Goal: Task Accomplishment & Management: Complete application form

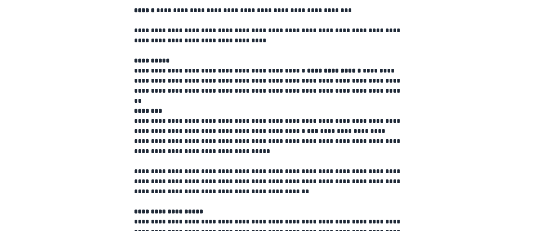
scroll to position [423, 0]
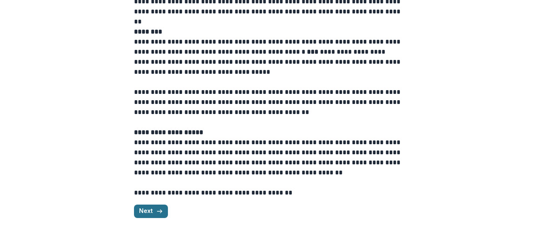
click at [146, 208] on button "Next" at bounding box center [151, 210] width 34 height 13
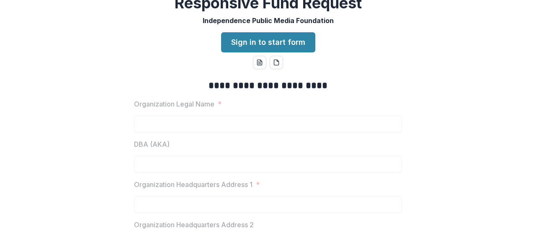
scroll to position [0, 0]
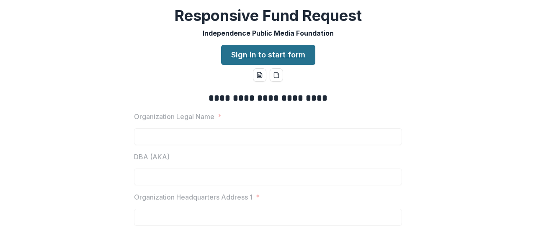
click at [268, 57] on link "Sign in to start form" at bounding box center [268, 55] width 94 height 20
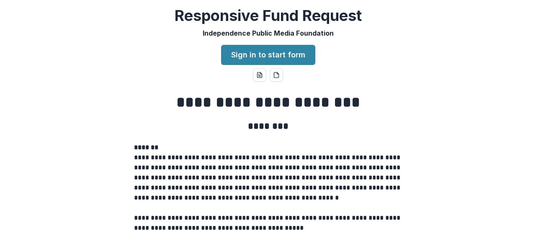
click at [321, 32] on p "Independence Public Media Foundation" at bounding box center [268, 33] width 131 height 10
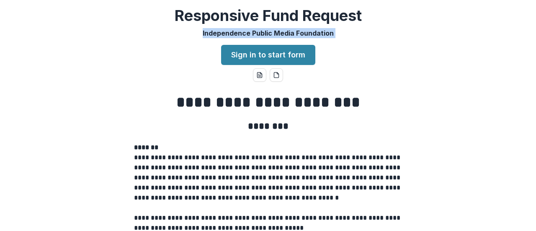
click at [321, 32] on p "Independence Public Media Foundation" at bounding box center [268, 33] width 131 height 10
copy div "Independence Public Media Foundation Sign in to start form"
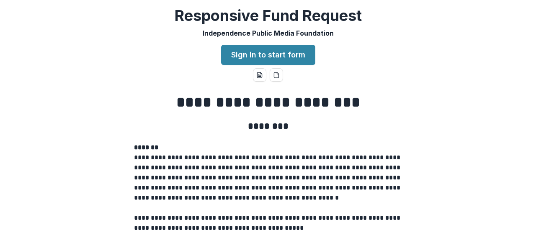
click at [433, 61] on div "**********" at bounding box center [268, 115] width 536 height 231
click at [407, 66] on div "**********" at bounding box center [268, 115] width 536 height 231
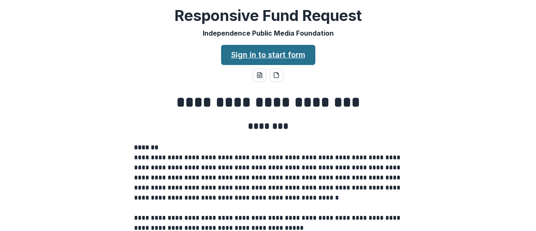
click at [278, 53] on link "Sign in to start form" at bounding box center [268, 55] width 94 height 20
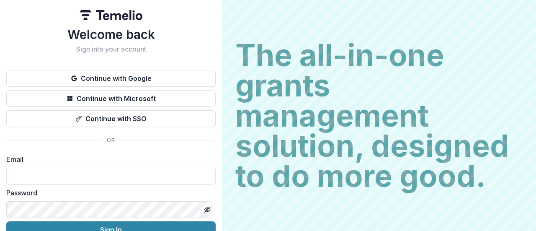
scroll to position [43, 0]
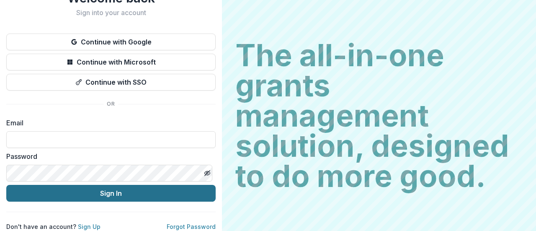
click at [111, 187] on button "Sign In" at bounding box center [110, 193] width 209 height 17
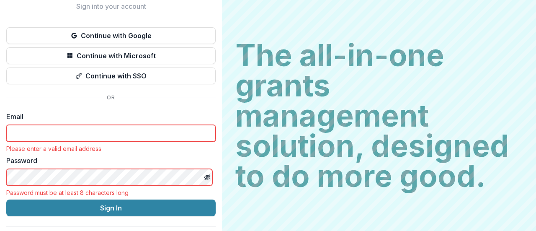
scroll to position [63, 0]
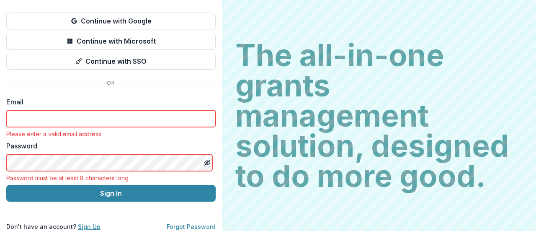
click at [81, 223] on link "Sign Up" at bounding box center [89, 226] width 23 height 7
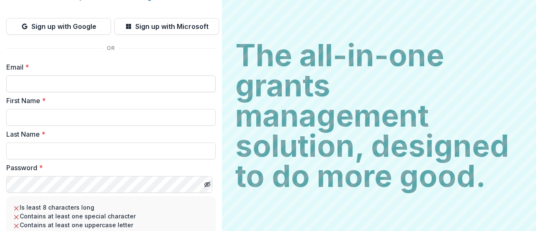
click at [97, 82] on input "Email *" at bounding box center [110, 83] width 209 height 17
paste input "**********"
click at [13, 85] on input "**********" at bounding box center [110, 83] width 209 height 17
type input "**********"
click at [28, 116] on input "First Name *" at bounding box center [110, 117] width 209 height 17
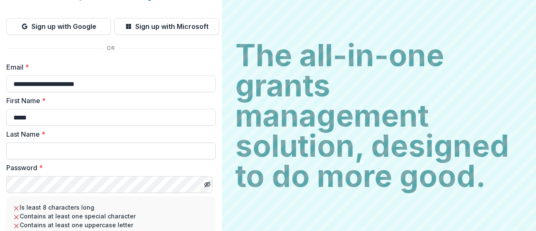
type input "*****"
click at [26, 152] on input "Last Name *" at bounding box center [110, 150] width 209 height 17
type input "*******"
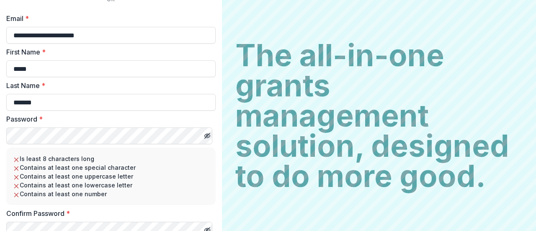
scroll to position [114, 0]
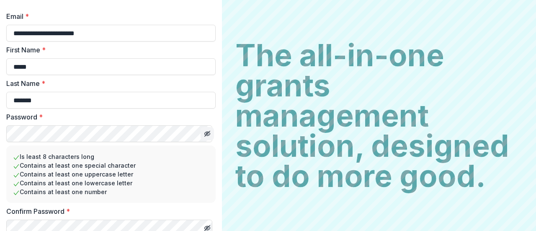
click at [205, 133] on icon "Toggle password visibility" at bounding box center [207, 133] width 7 height 7
click at [138, 34] on input "**********" at bounding box center [110, 33] width 209 height 17
click at [171, 165] on li "Contains at least one special character" at bounding box center [111, 165] width 196 height 9
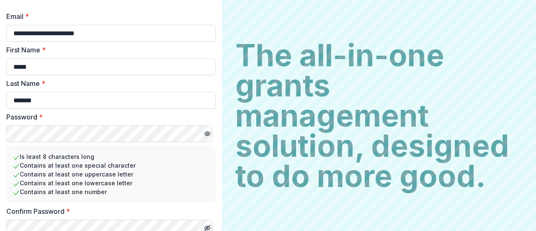
scroll to position [149, 0]
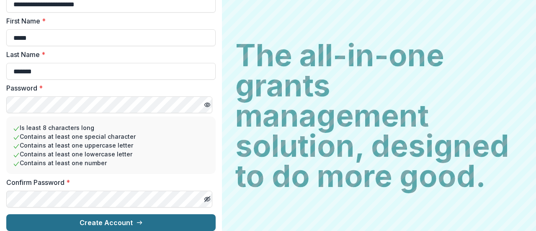
click at [115, 215] on button "Create Account" at bounding box center [110, 222] width 209 height 17
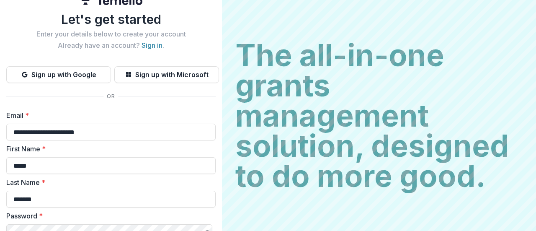
scroll to position [0, 0]
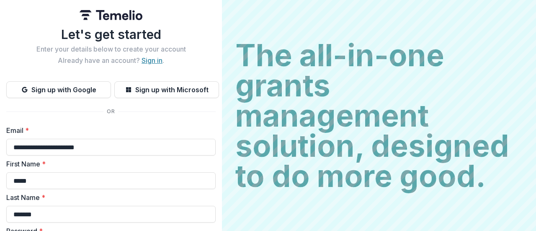
click at [146, 64] on link "Sign in" at bounding box center [151, 60] width 21 height 8
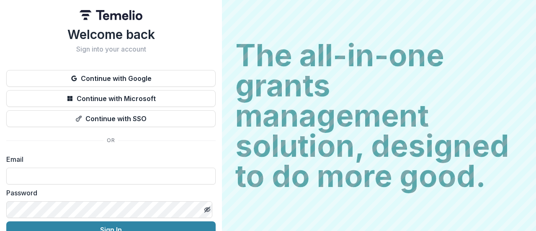
click at [219, 200] on div "Welcome back Sign into your account Continue with Google Continue with Microsof…" at bounding box center [111, 133] width 222 height 267
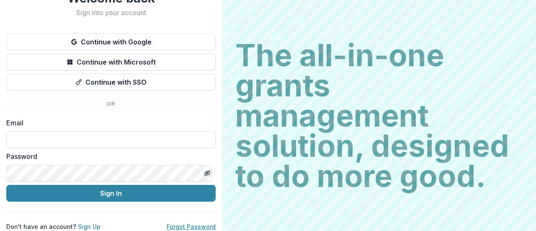
click at [190, 223] on link "Forgot Password" at bounding box center [191, 226] width 49 height 7
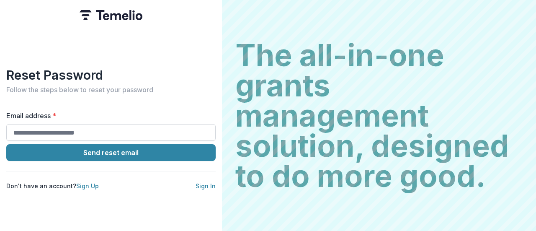
click at [136, 129] on input "Email address *" at bounding box center [110, 132] width 209 height 17
type input "**********"
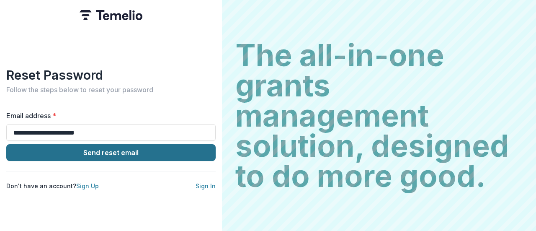
click at [104, 148] on button "Send reset email" at bounding box center [110, 152] width 209 height 17
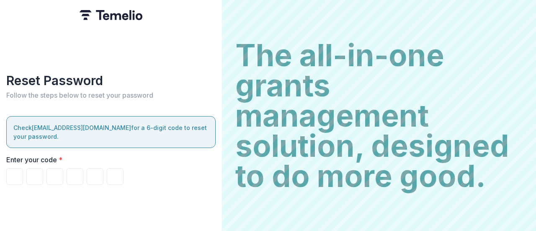
paste input "******"
type input "*"
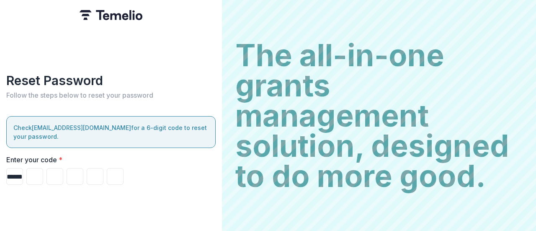
type input "*"
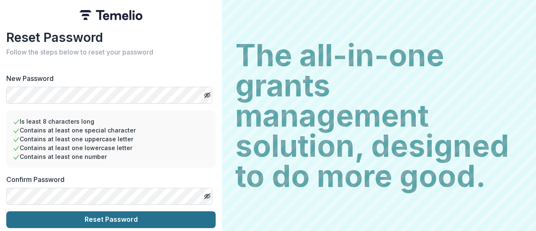
click at [81, 213] on button "Reset Password" at bounding box center [110, 219] width 209 height 17
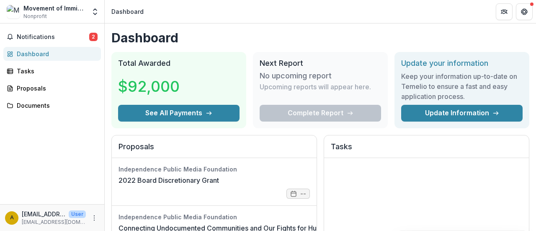
scroll to position [29, 0]
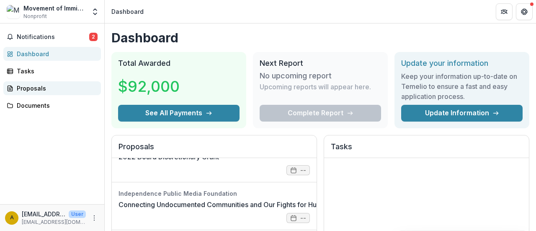
click at [44, 89] on div "Proposals" at bounding box center [55, 88] width 77 height 9
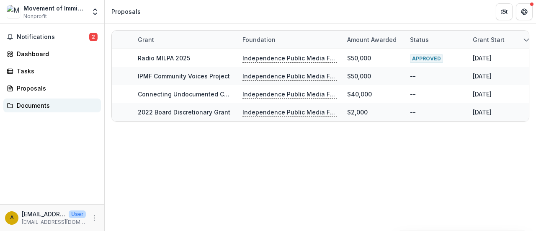
click at [37, 105] on div "Documents" at bounding box center [55, 105] width 77 height 9
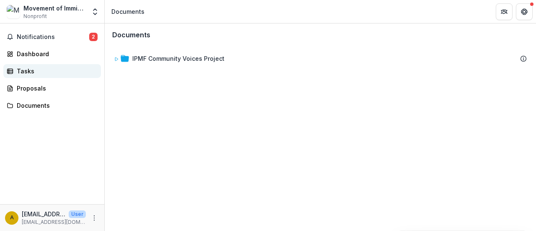
click at [41, 68] on div "Tasks" at bounding box center [55, 71] width 77 height 9
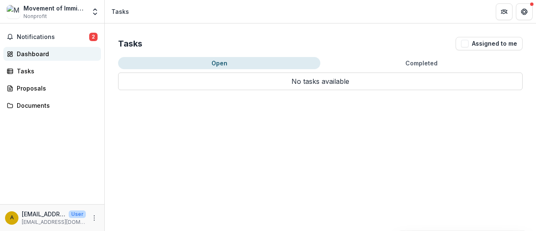
click at [43, 49] on div "Dashboard" at bounding box center [55, 53] width 77 height 9
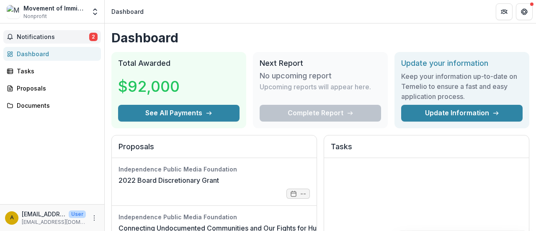
click at [46, 35] on span "Notifications" at bounding box center [53, 36] width 72 height 7
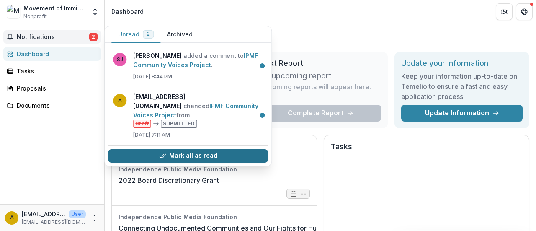
click at [145, 149] on button "Mark all as read" at bounding box center [188, 155] width 160 height 13
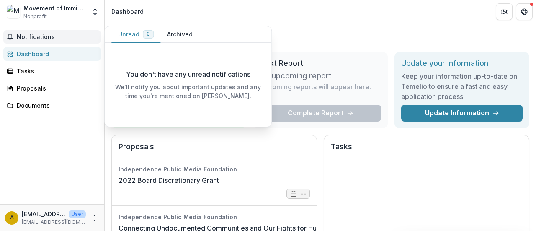
click at [301, 43] on h1 "Dashboard" at bounding box center [320, 37] width 418 height 15
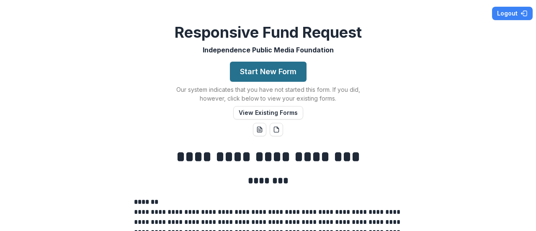
click at [263, 72] on button "Start New Form" at bounding box center [268, 72] width 77 height 20
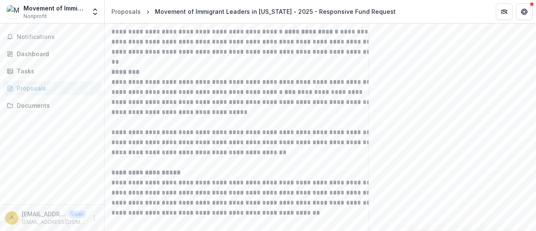
scroll to position [508, 0]
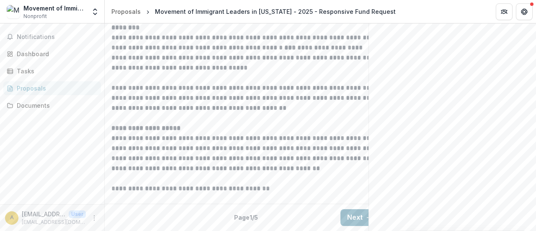
click at [362, 213] on button "Next" at bounding box center [359, 217] width 39 height 17
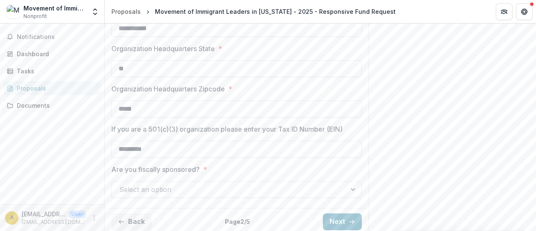
scroll to position [347, 0]
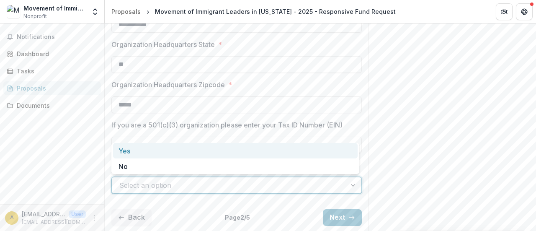
click at [349, 183] on div at bounding box center [353, 185] width 15 height 16
click at [337, 149] on div "Yes" at bounding box center [235, 150] width 244 height 15
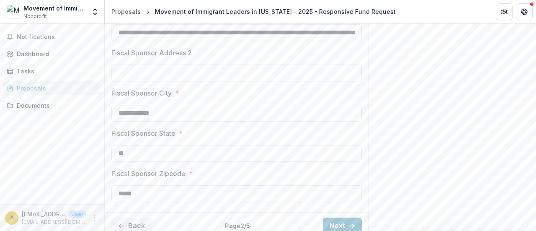
scroll to position [588, 0]
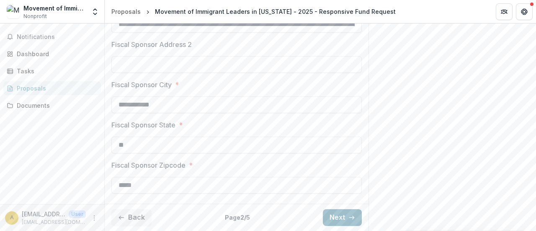
click at [337, 216] on button "Next" at bounding box center [342, 217] width 39 height 17
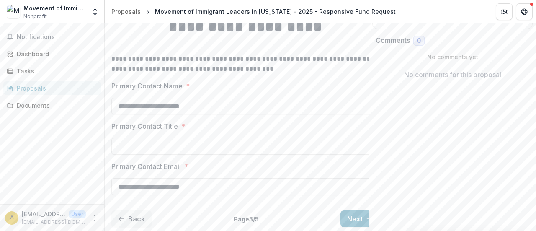
scroll to position [157, 0]
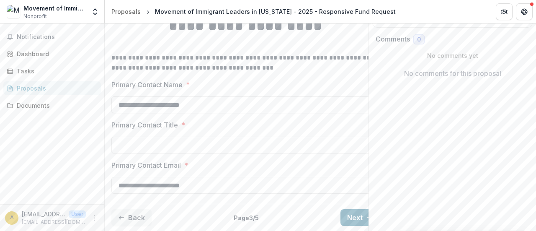
click at [355, 212] on button "Next" at bounding box center [359, 217] width 39 height 17
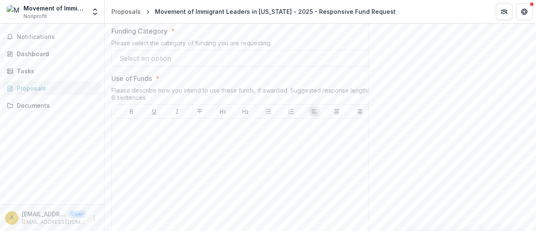
scroll to position [267, 0]
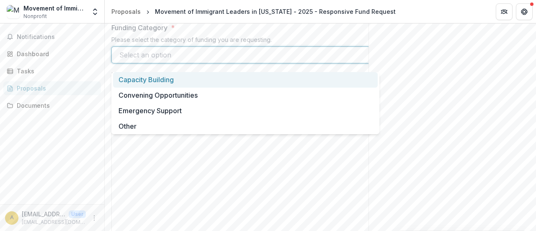
click at [337, 61] on div at bounding box center [237, 55] width 237 height 12
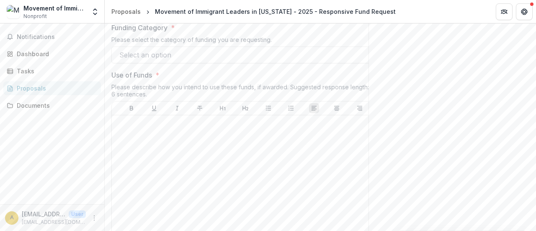
click at [417, 61] on div "Send comments or questions to Independence Public Media Foundation in the box b…" at bounding box center [451, 149] width 167 height 787
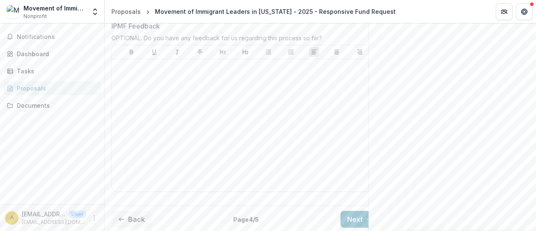
scroll to position [590, 0]
click at [353, 209] on button "Next" at bounding box center [359, 217] width 39 height 17
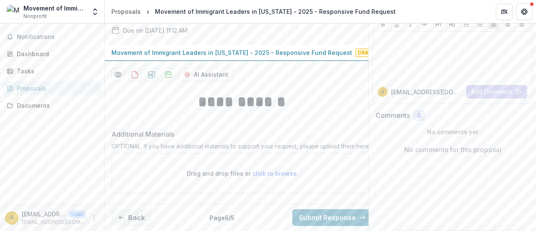
scroll to position [81, 0]
click at [126, 212] on button "Back" at bounding box center [131, 217] width 40 height 17
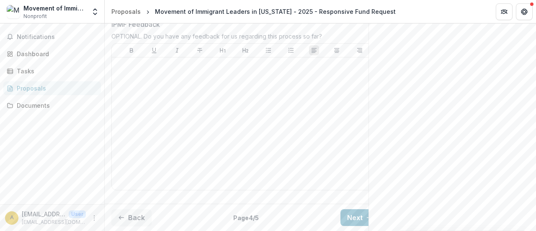
scroll to position [590, 0]
click at [133, 211] on button "Back" at bounding box center [131, 217] width 40 height 17
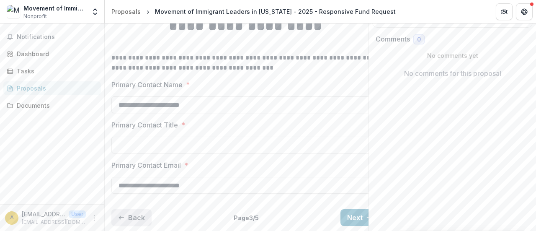
scroll to position [157, 0]
click at [133, 211] on button "Back" at bounding box center [131, 217] width 40 height 17
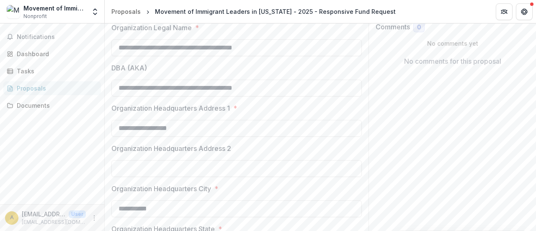
scroll to position [588, 0]
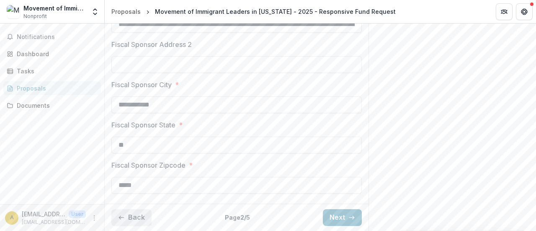
click at [133, 211] on button "Back" at bounding box center [131, 217] width 40 height 17
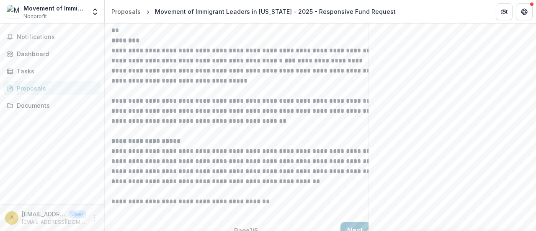
scroll to position [508, 0]
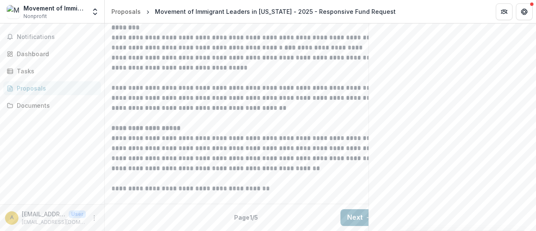
click at [348, 211] on button "Next" at bounding box center [359, 217] width 39 height 17
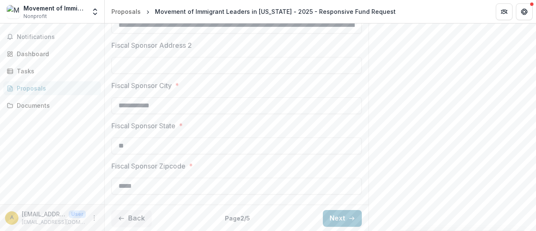
scroll to position [588, 0]
click at [332, 221] on button "Next" at bounding box center [342, 217] width 39 height 17
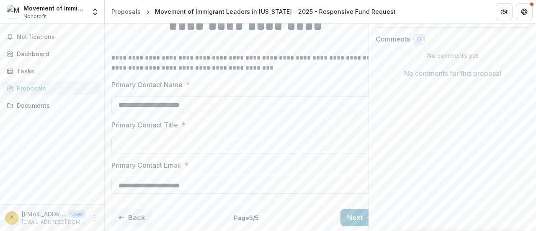
scroll to position [157, 0]
click at [357, 212] on button "Next" at bounding box center [359, 217] width 39 height 17
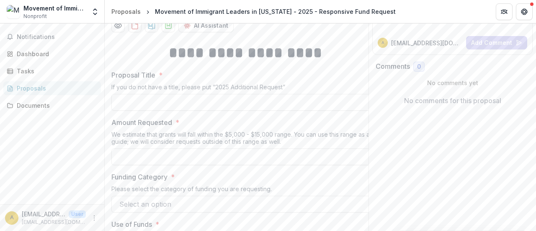
scroll to position [116, 0]
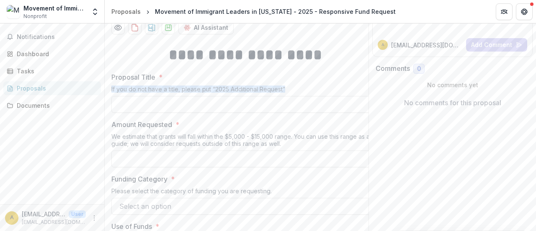
drag, startPoint x: 286, startPoint y: 93, endPoint x: 107, endPoint y: 100, distance: 179.3
copy div "If you do not have a title, please put “2025 Additional Request”"
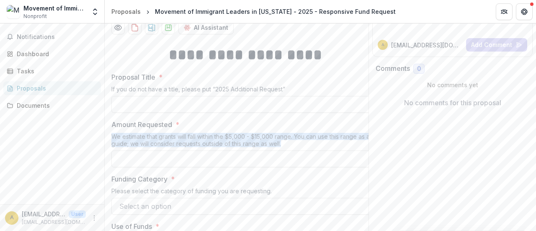
drag, startPoint x: 111, startPoint y: 143, endPoint x: 284, endPoint y: 147, distance: 172.5
click at [284, 147] on div "We estimate that grants will fall within the $5,000 - $15,000 range. You can us…" at bounding box center [245, 142] width 268 height 18
copy div "We estimate that grants will fall within the $5,000 - $15,000 range. You can us…"
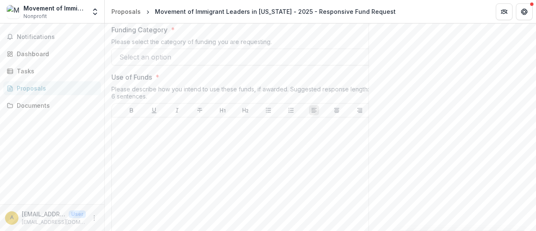
scroll to position [262, 0]
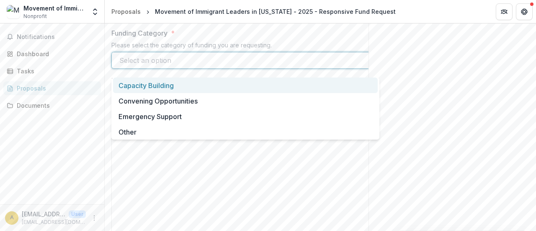
click at [329, 66] on div at bounding box center [237, 60] width 237 height 12
click at [300, 66] on div at bounding box center [237, 60] width 237 height 12
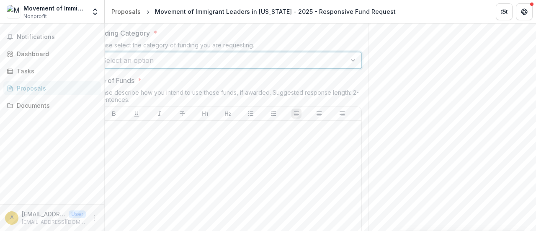
scroll to position [0, 0]
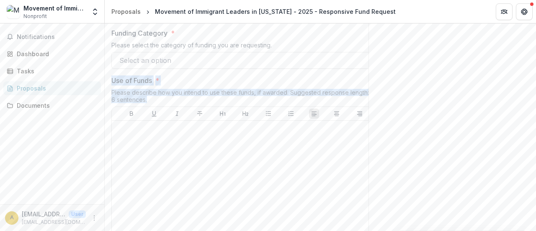
drag, startPoint x: 111, startPoint y: 87, endPoint x: 141, endPoint y: 106, distance: 36.0
click at [141, 106] on div "Use of Funds * Please describe how you intend to use these funds, if awarded. S…" at bounding box center [245, 165] width 268 height 181
copy div "Use of Funds * Please describe how you intend to use these funds, if awarded. S…"
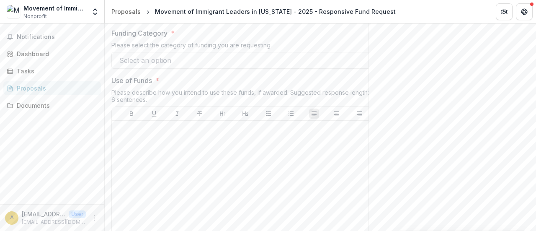
click at [385, 128] on div "Send comments or questions to Independence Public Media Foundation in the box b…" at bounding box center [451, 155] width 167 height 787
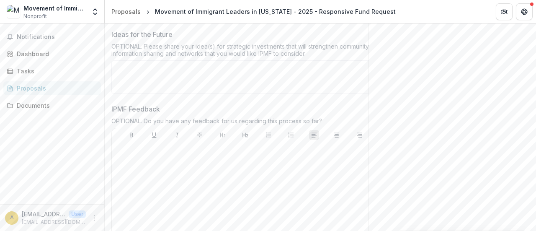
scroll to position [496, 0]
drag, startPoint x: 110, startPoint y: 38, endPoint x: 310, endPoint y: 57, distance: 200.6
copy div "Ideas for the Future OPTIONAL. Please share your idea(s) for strategic investme…"
click at [285, 96] on div "Ideas for the Future OPTIONAL. Please share your idea(s) for strategic investme…" at bounding box center [245, 62] width 268 height 68
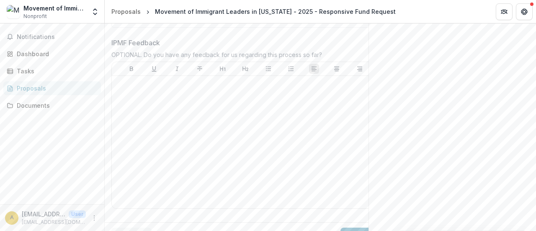
scroll to position [542, 0]
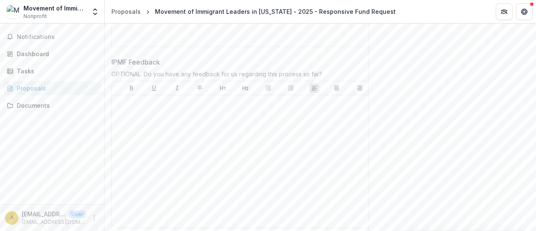
drag, startPoint x: 324, startPoint y: 78, endPoint x: 110, endPoint y: 66, distance: 214.7
copy div "IPMF Feedback OPTIONAL. Do you have any feedback for us regarding this process …"
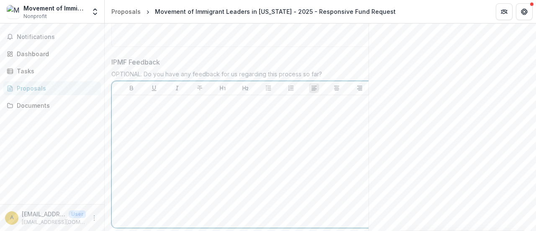
click at [345, 123] on div at bounding box center [245, 161] width 260 height 126
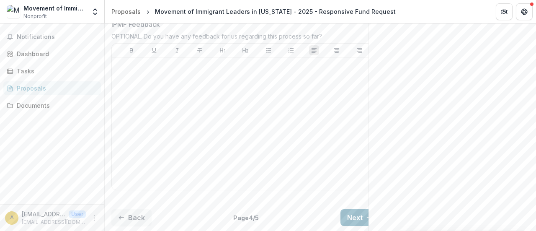
click at [357, 212] on button "Next" at bounding box center [359, 217] width 39 height 17
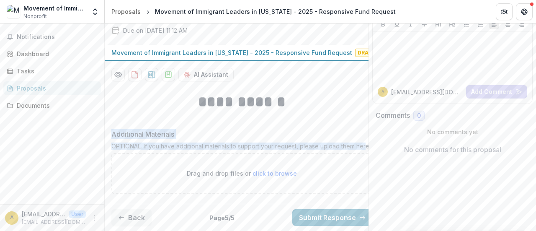
scroll to position [0, 13]
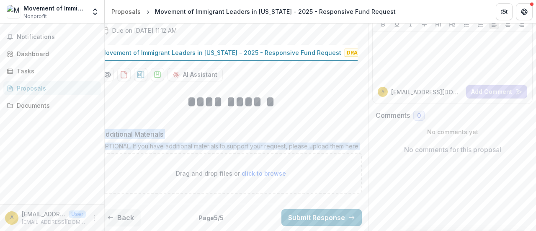
drag, startPoint x: 112, startPoint y: 127, endPoint x: 357, endPoint y: 137, distance: 245.5
click at [357, 137] on div "Additional Materials OPTIONAL. If you have additional materials to support your…" at bounding box center [230, 161] width 261 height 64
copy div "Additional Materials OPTIONAL. If you have additional materials to support your…"
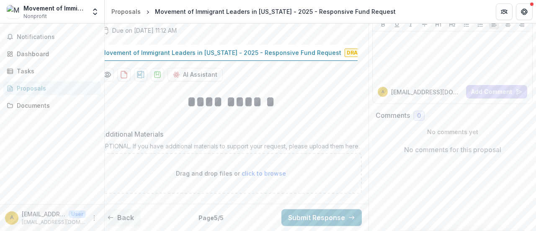
click at [381, 156] on div "Send comments or questions to Independence Public Media Foundation in the box b…" at bounding box center [451, 92] width 167 height 276
click at [30, 52] on div "Dashboard" at bounding box center [55, 53] width 77 height 9
